Goal: Ask a question

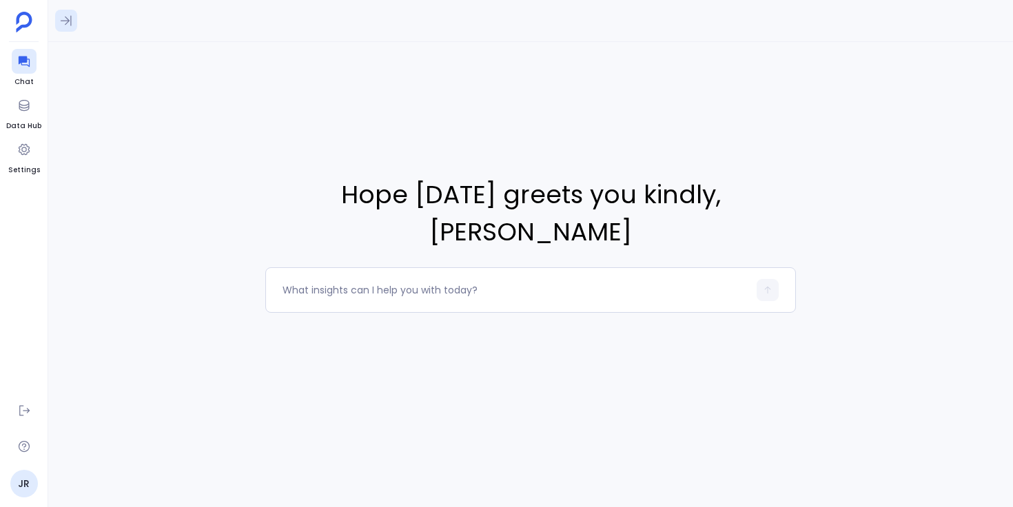
click at [64, 16] on icon at bounding box center [66, 21] width 14 height 14
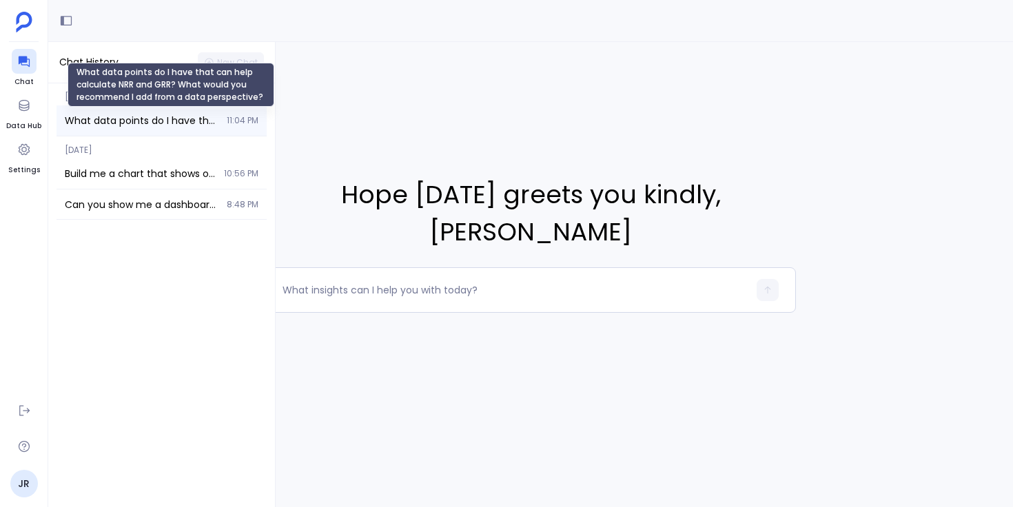
click at [200, 120] on span "What data points do I have that can help calculate NRR and GRR? What would you …" at bounding box center [142, 121] width 154 height 14
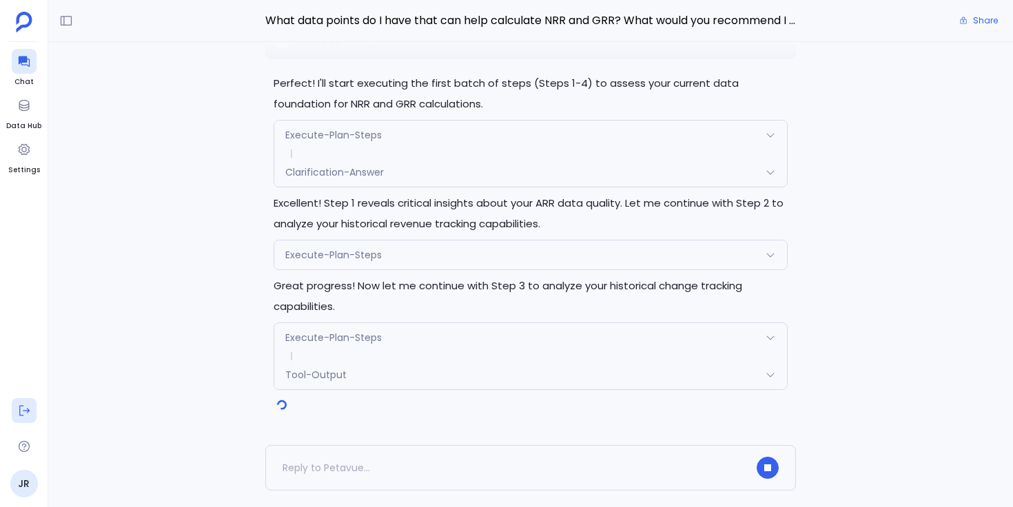
click at [26, 417] on button at bounding box center [24, 410] width 25 height 25
